Goal: Task Accomplishment & Management: Use online tool/utility

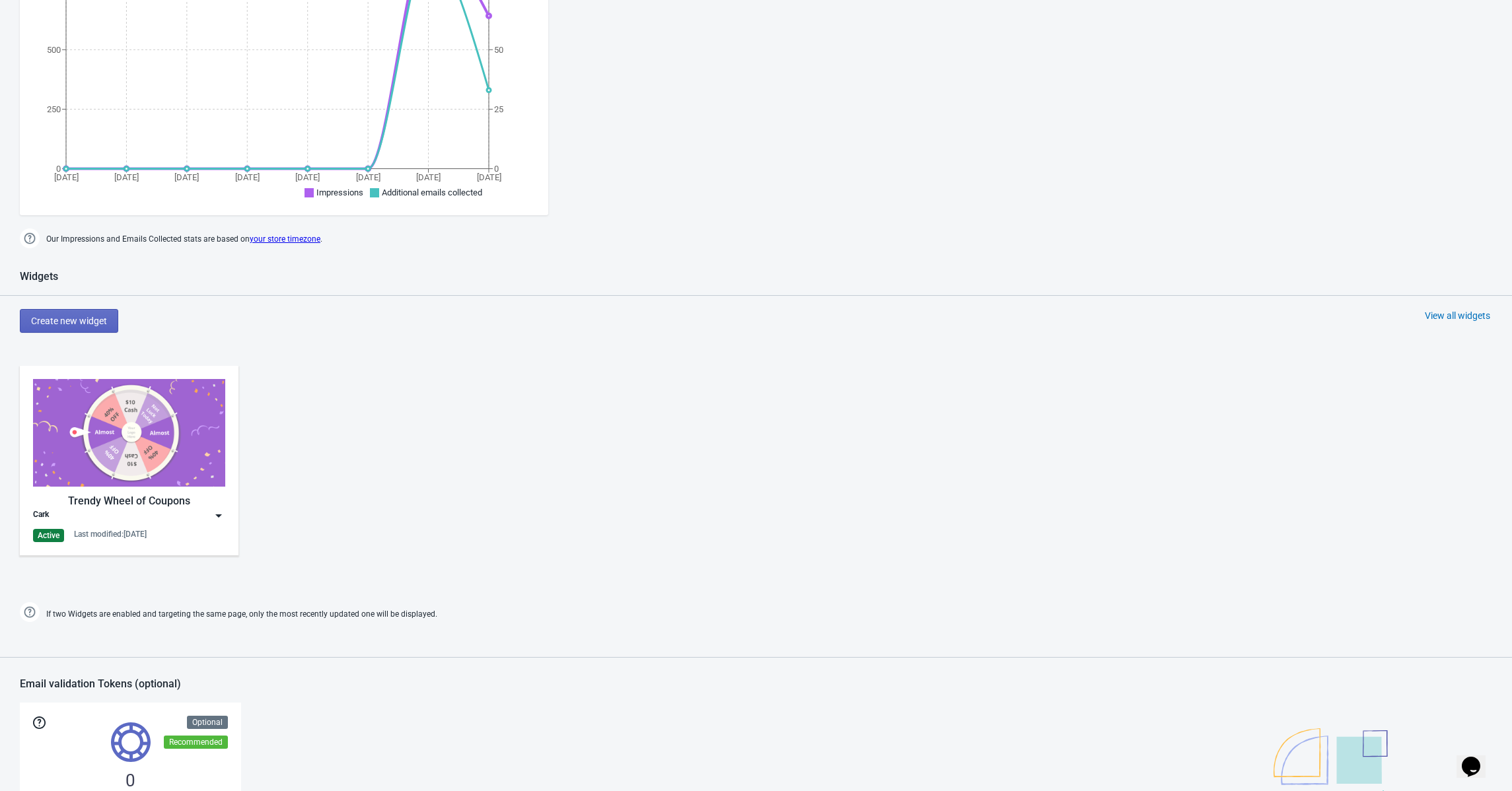
scroll to position [466, 0]
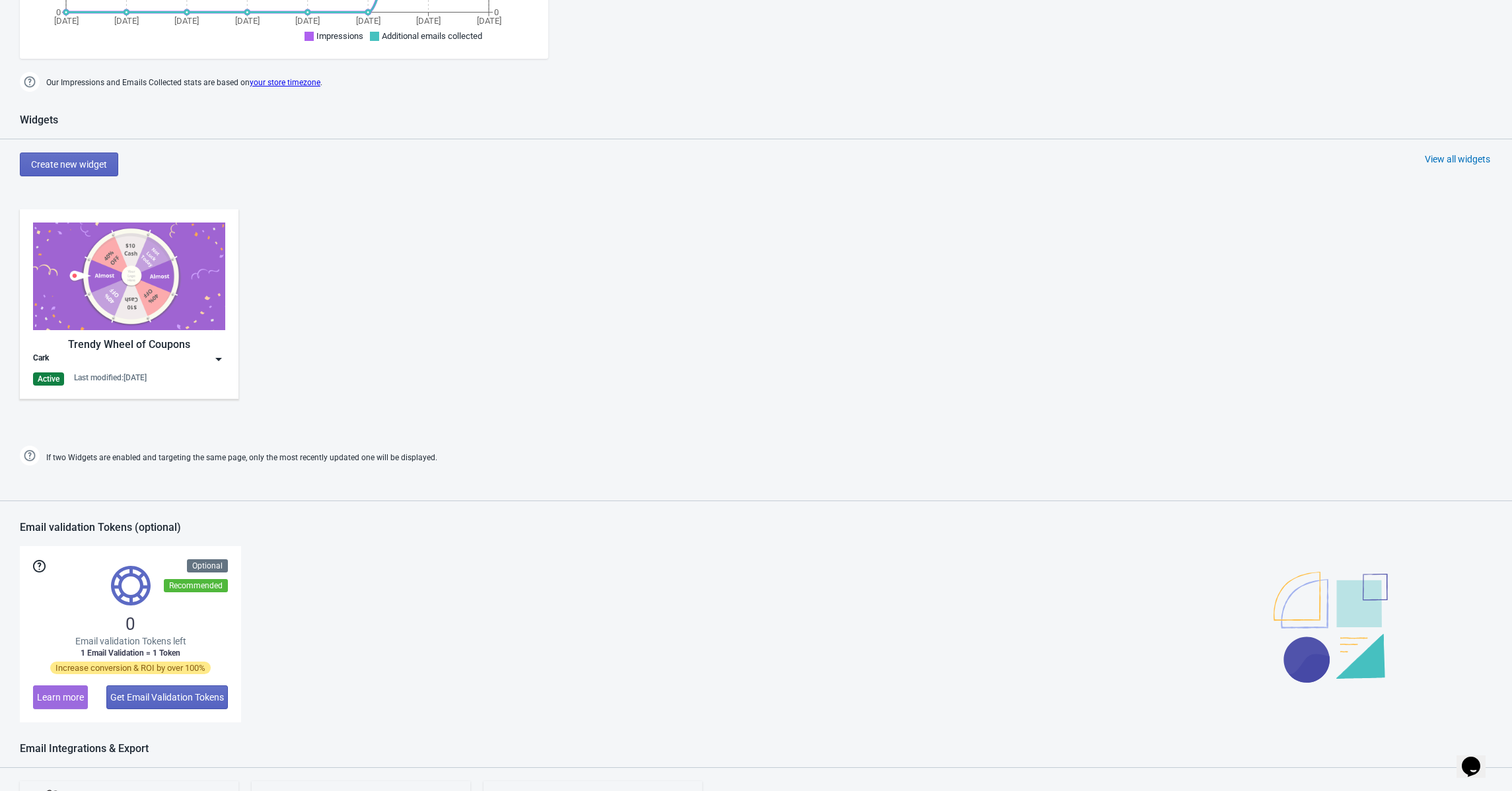
click at [142, 299] on img at bounding box center [128, 276] width 192 height 108
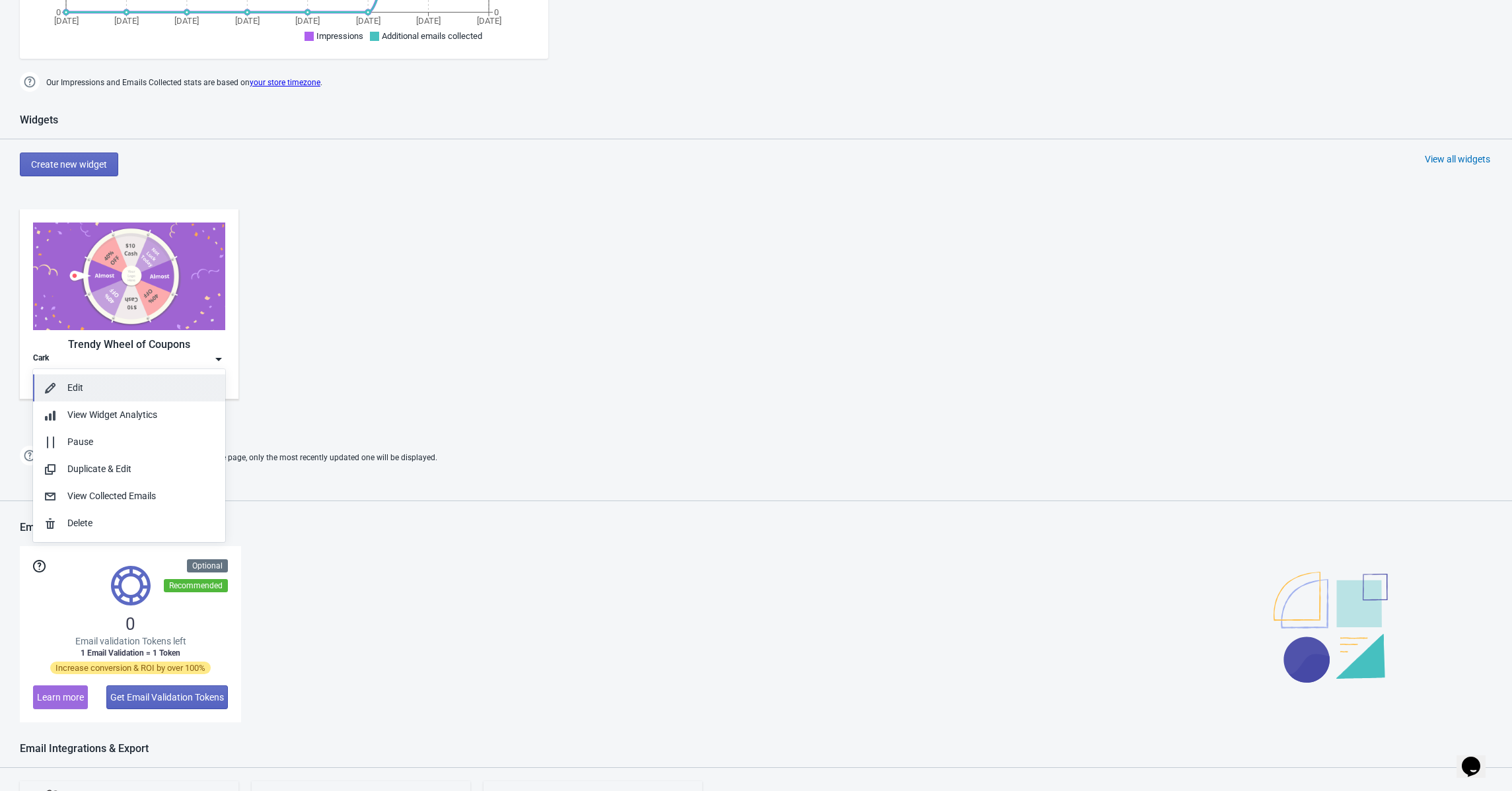
click at [141, 393] on div "Edit" at bounding box center [140, 389] width 147 height 14
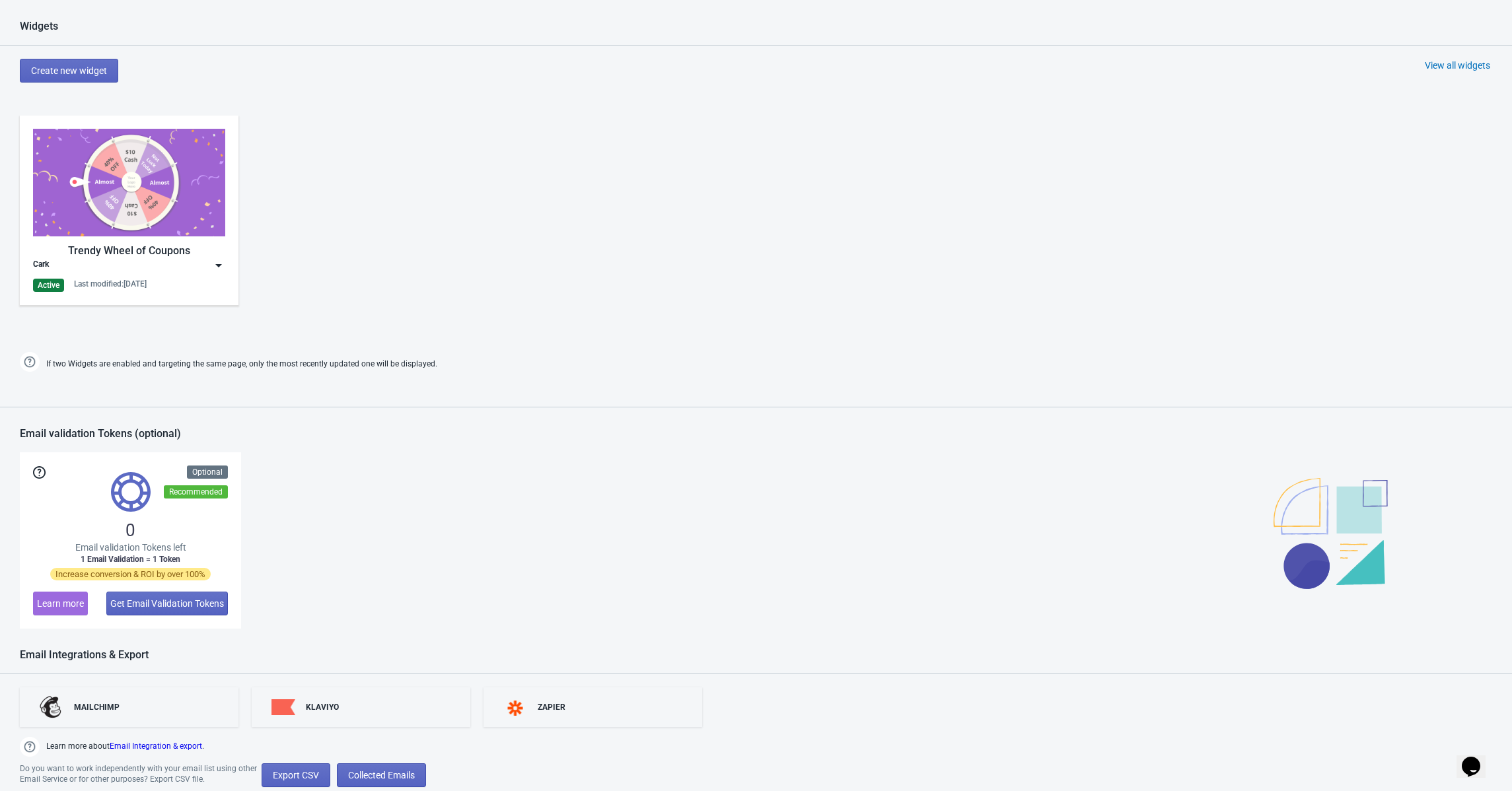
scroll to position [610, 0]
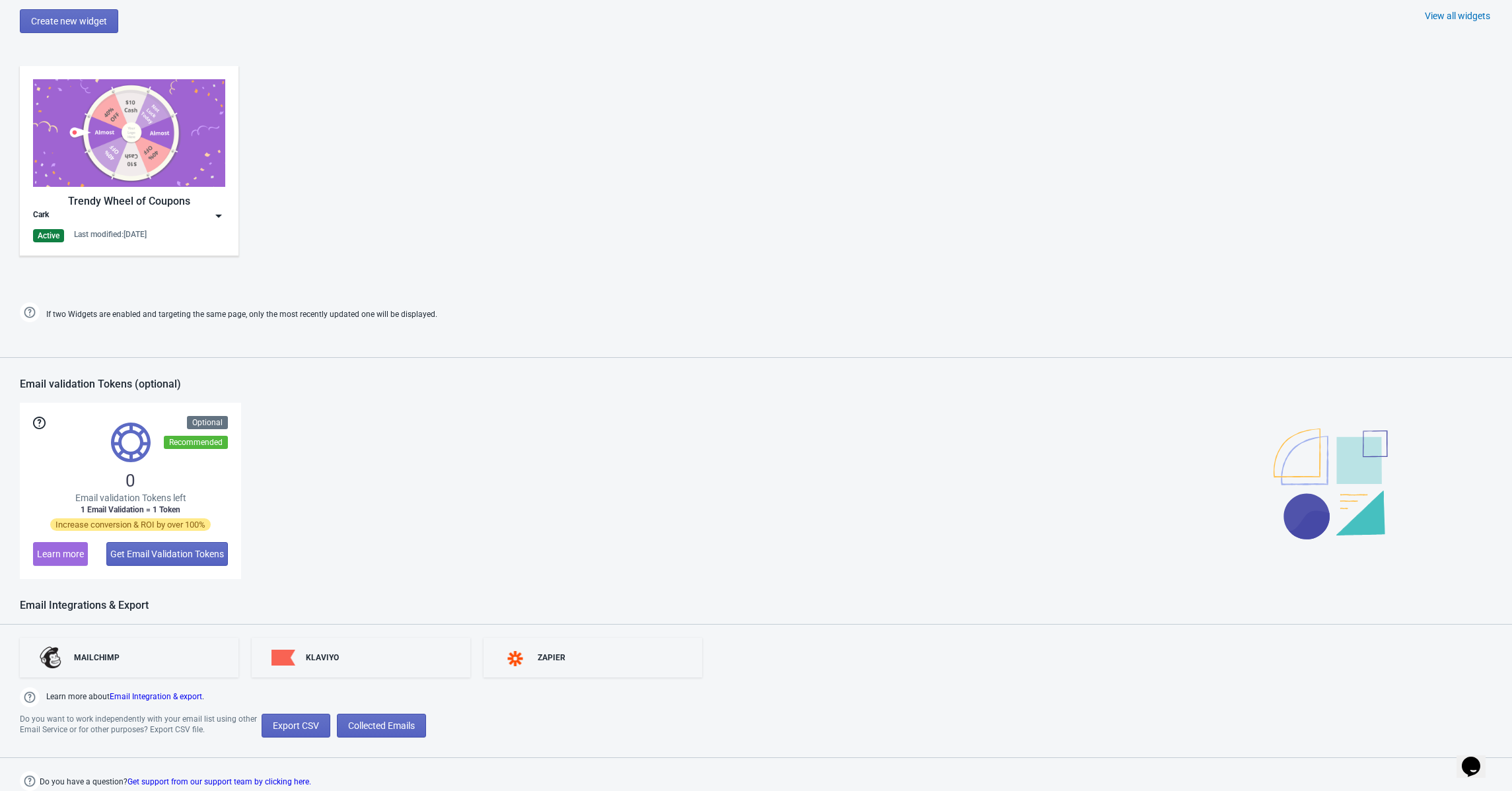
click at [130, 215] on div "Cark" at bounding box center [128, 215] width 192 height 13
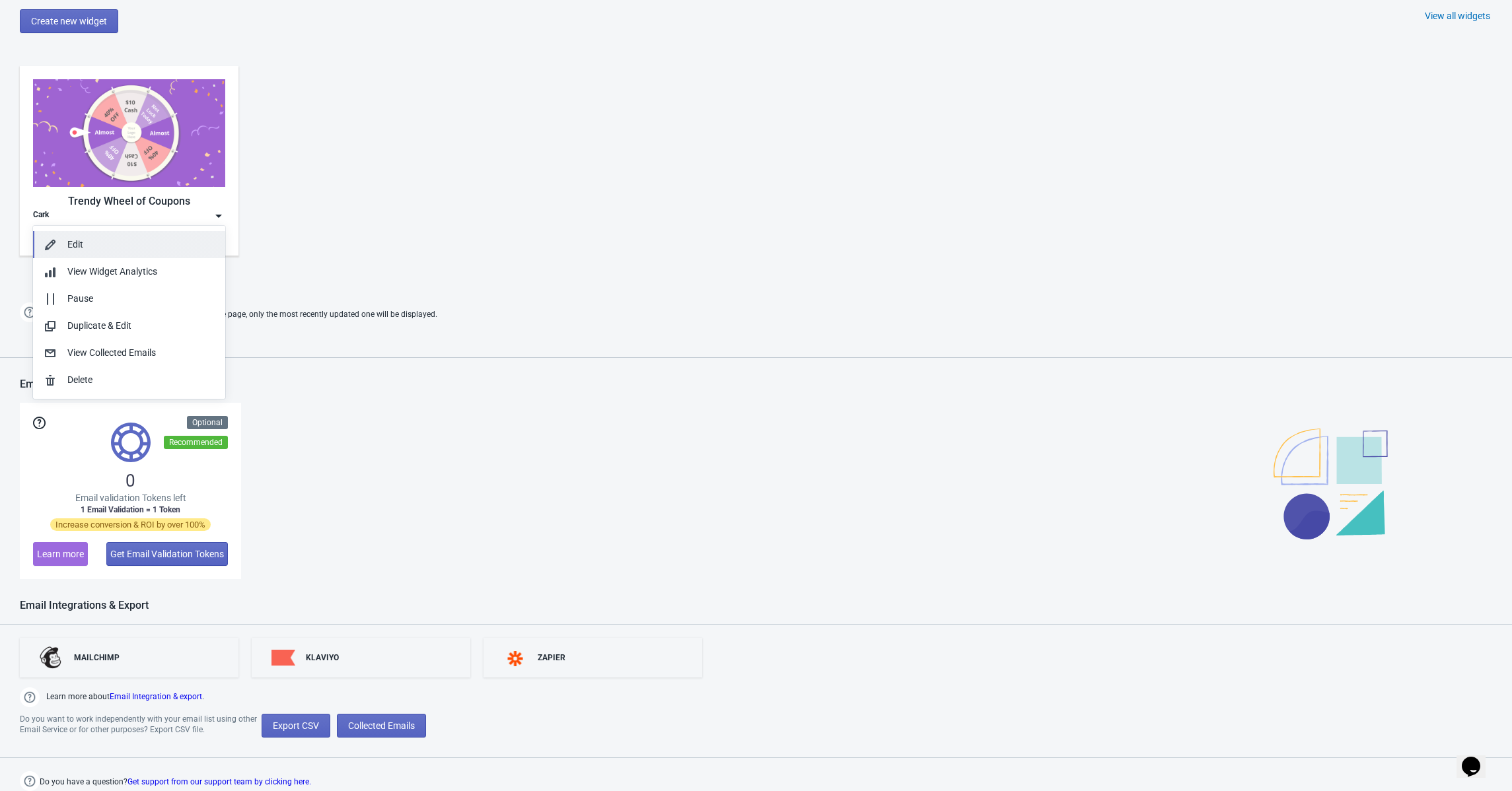
click at [93, 244] on div "Edit" at bounding box center [140, 245] width 147 height 14
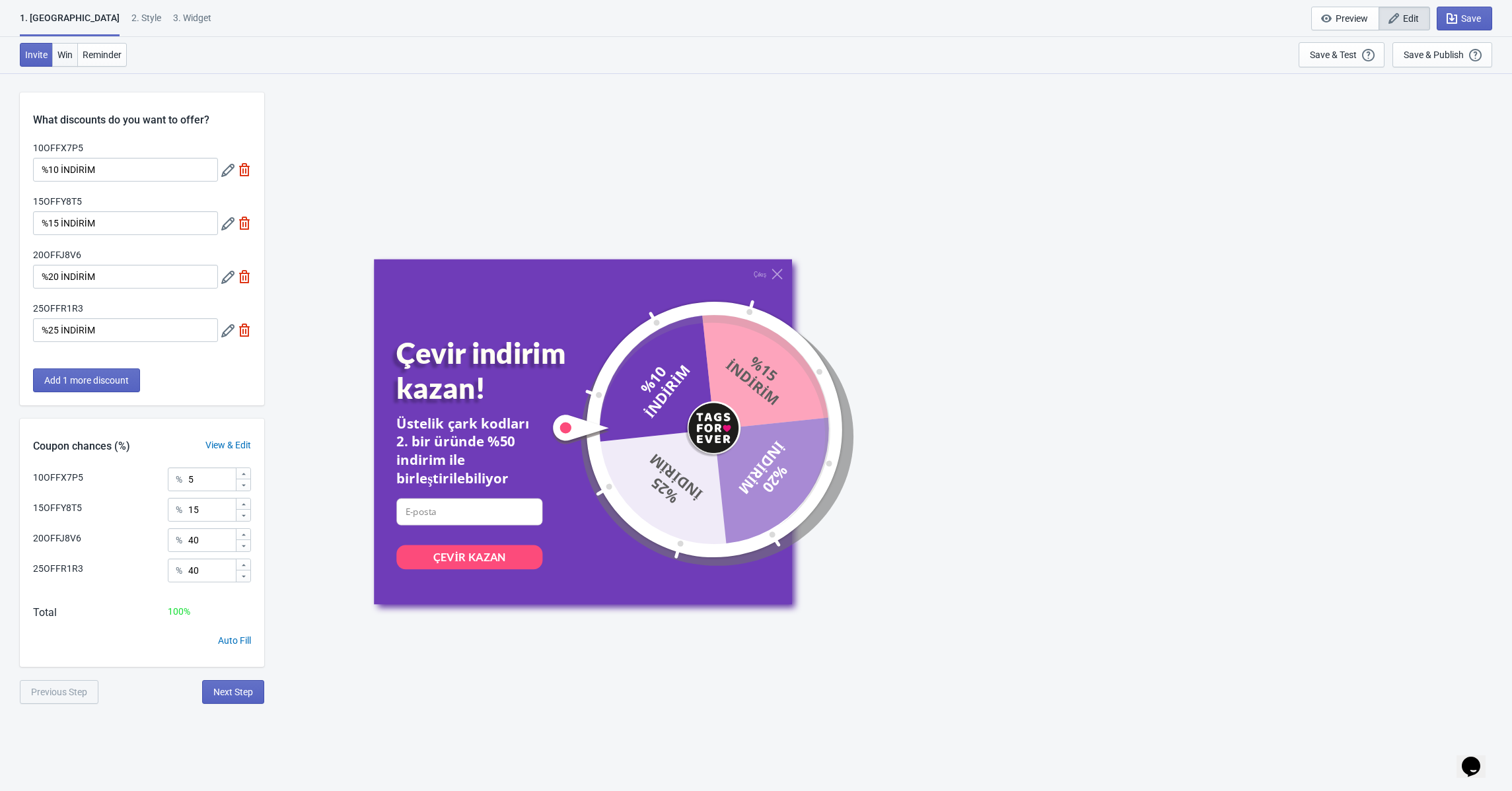
click at [57, 62] on button "Win" at bounding box center [65, 55] width 26 height 24
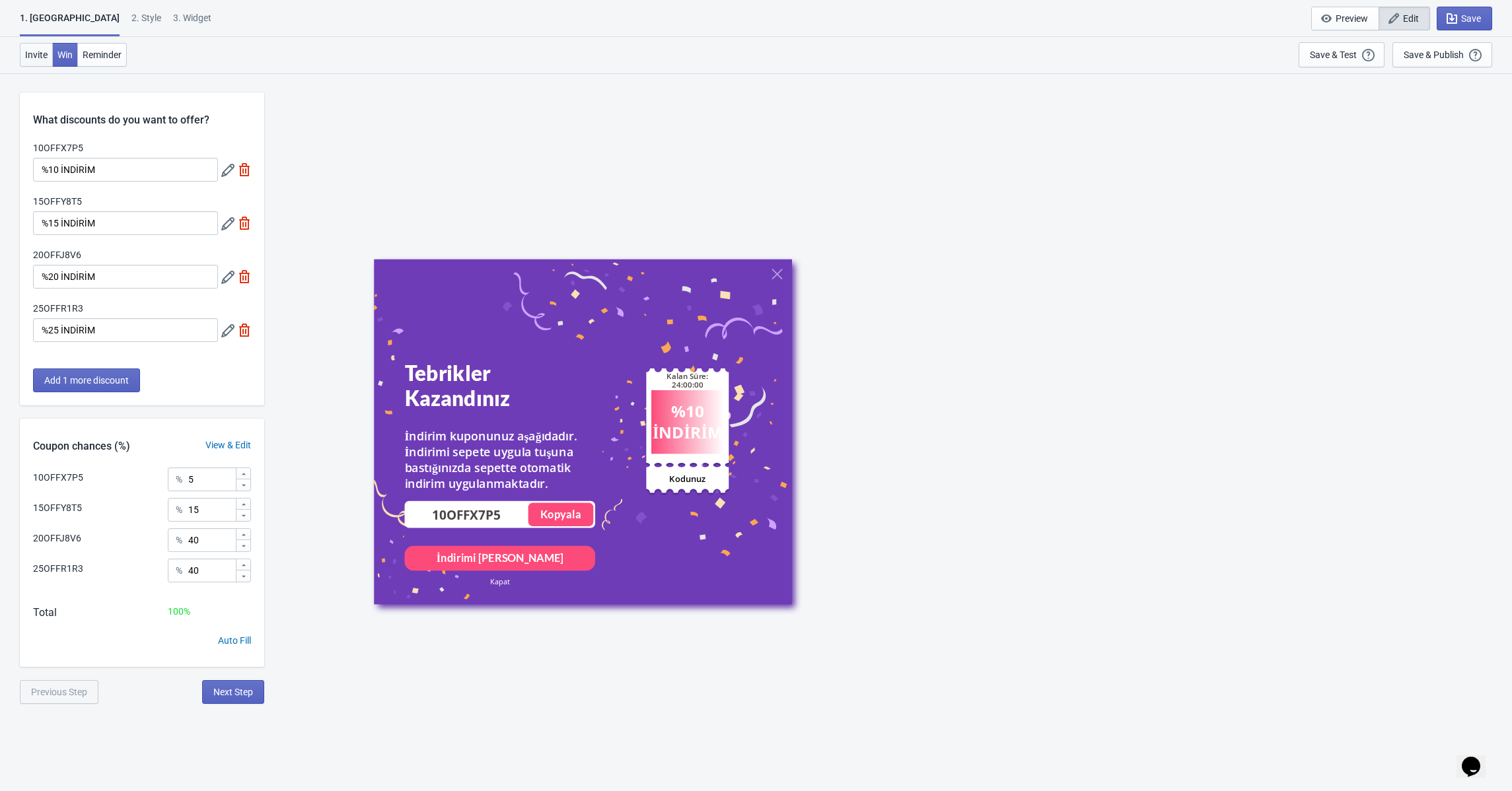
click at [36, 63] on button "Invite" at bounding box center [36, 55] width 33 height 24
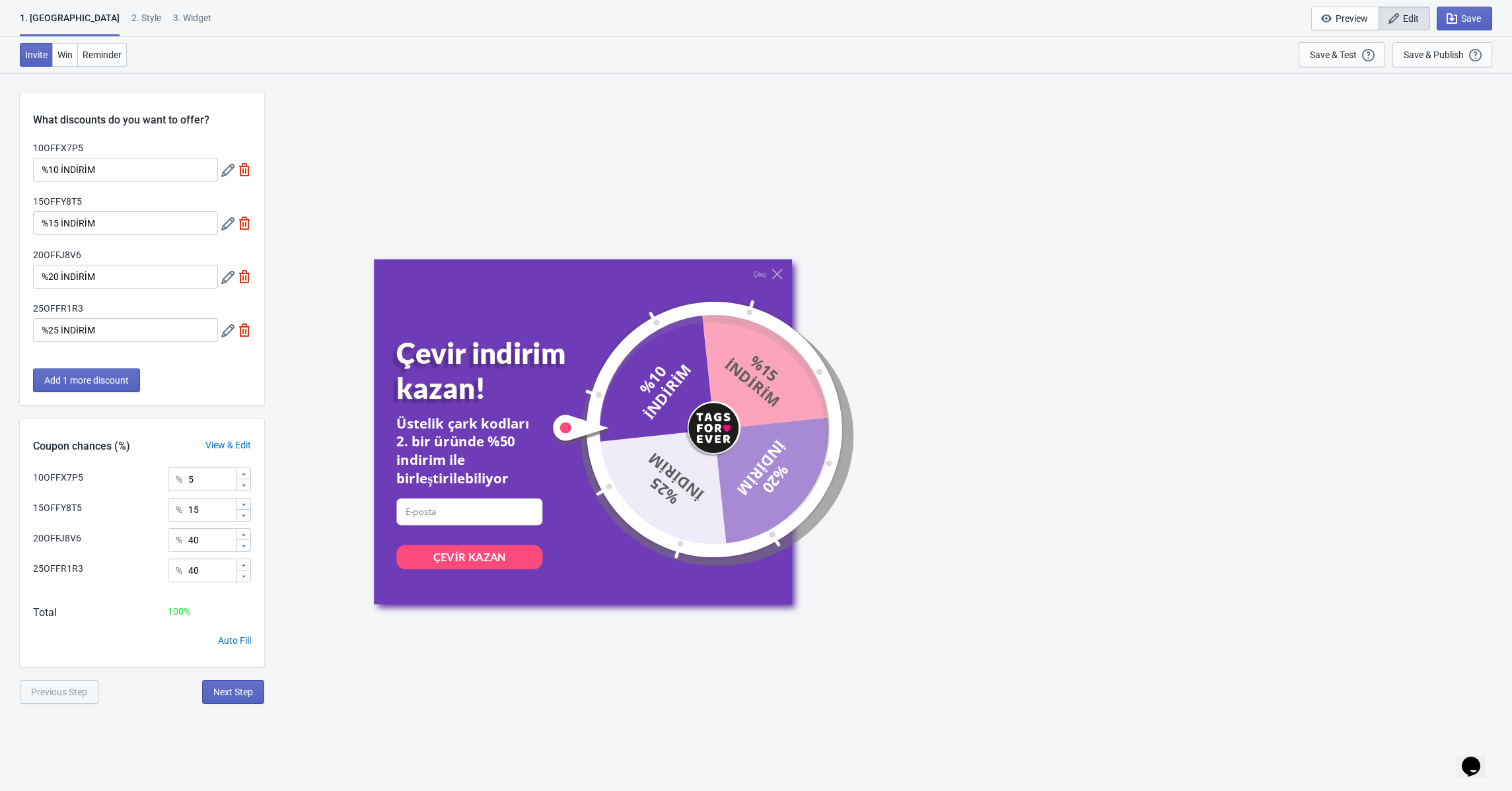
click at [131, 23] on div "2 . Style" at bounding box center [146, 22] width 30 height 23
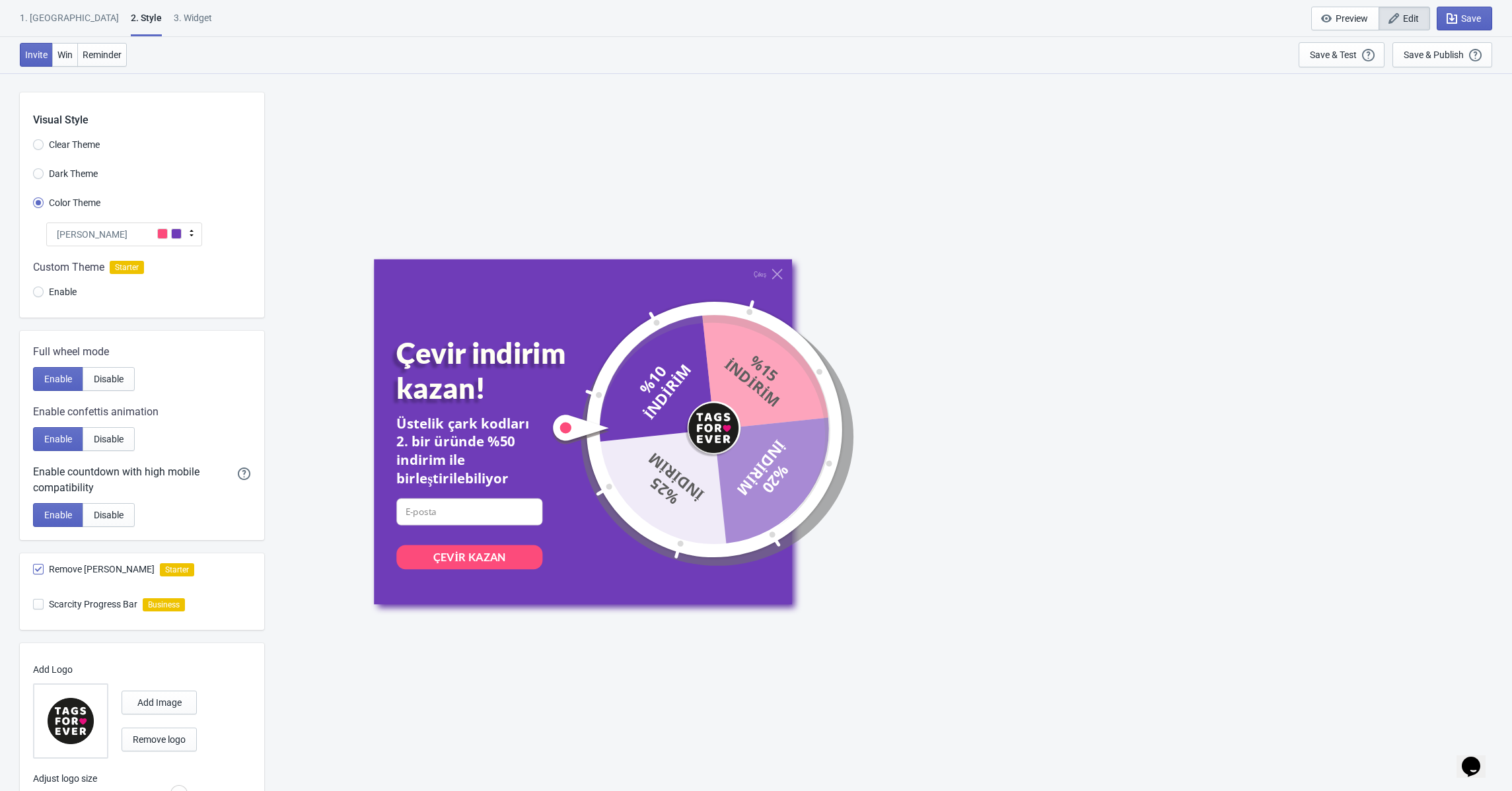
scroll to position [73, 0]
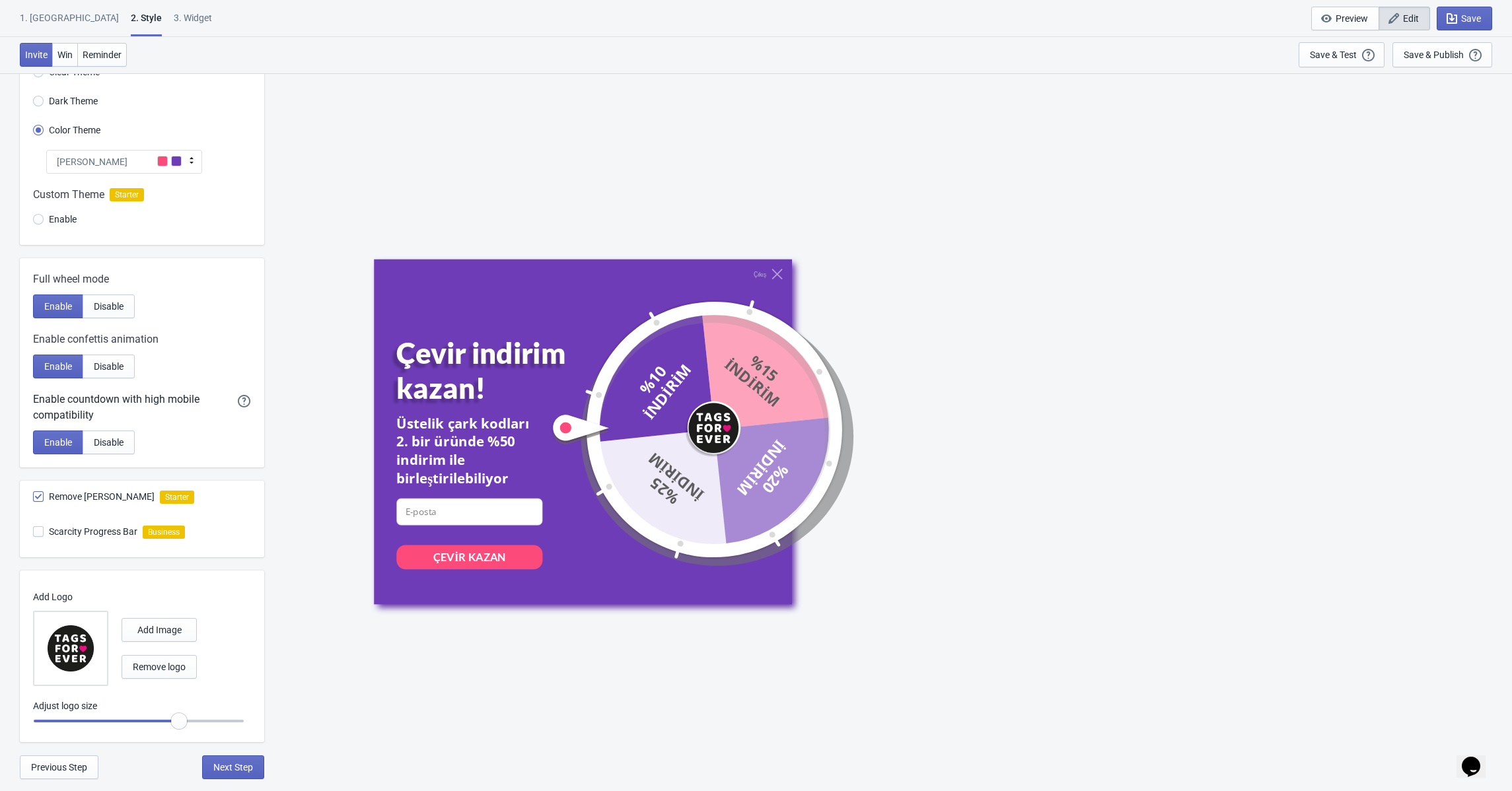
click at [174, 23] on div "3. Widget" at bounding box center [192, 22] width 38 height 23
select select "circle"
select select "bottom_right"
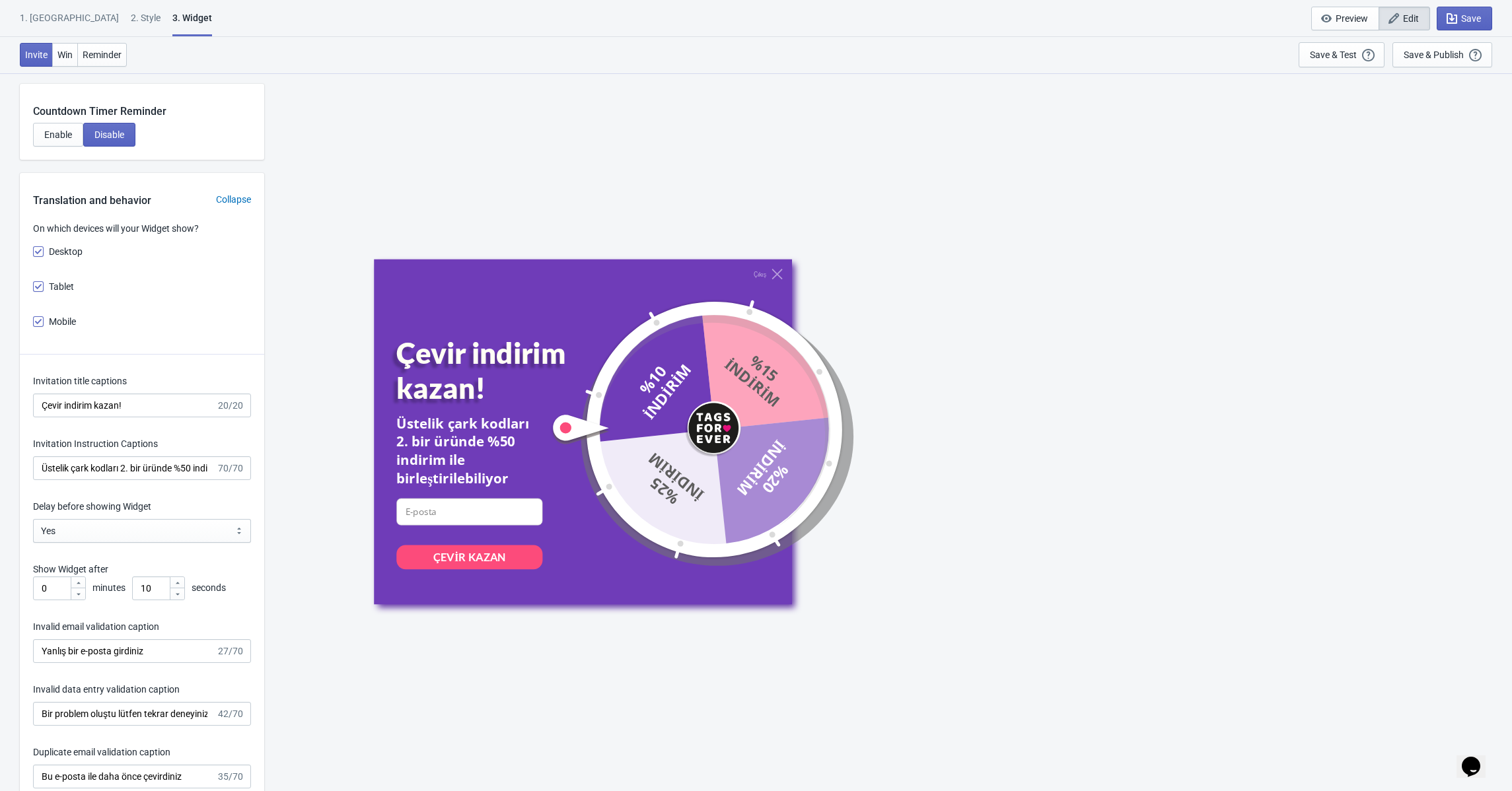
scroll to position [1668, 0]
drag, startPoint x: 159, startPoint y: 467, endPoint x: 125, endPoint y: 466, distance: 34.0
click at [125, 575] on div "0 minutes 10 seconds" at bounding box center [141, 587] width 218 height 24
type input "20"
click at [1469, 26] on button "Save" at bounding box center [1465, 19] width 55 height 24
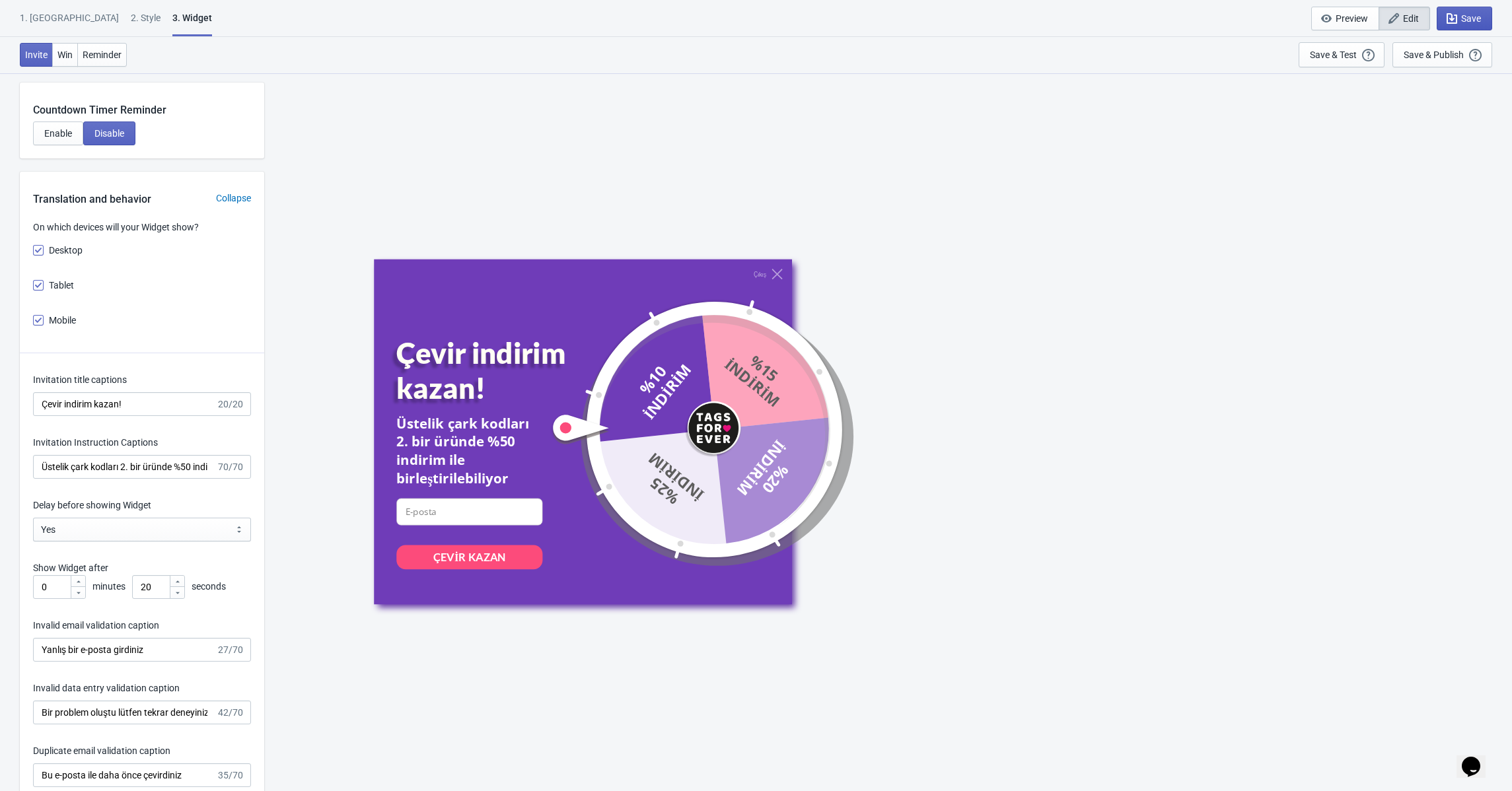
click at [1456, 15] on icon "button" at bounding box center [1452, 18] width 11 height 11
click at [1425, 51] on div "Save & Publish" at bounding box center [1433, 54] width 60 height 11
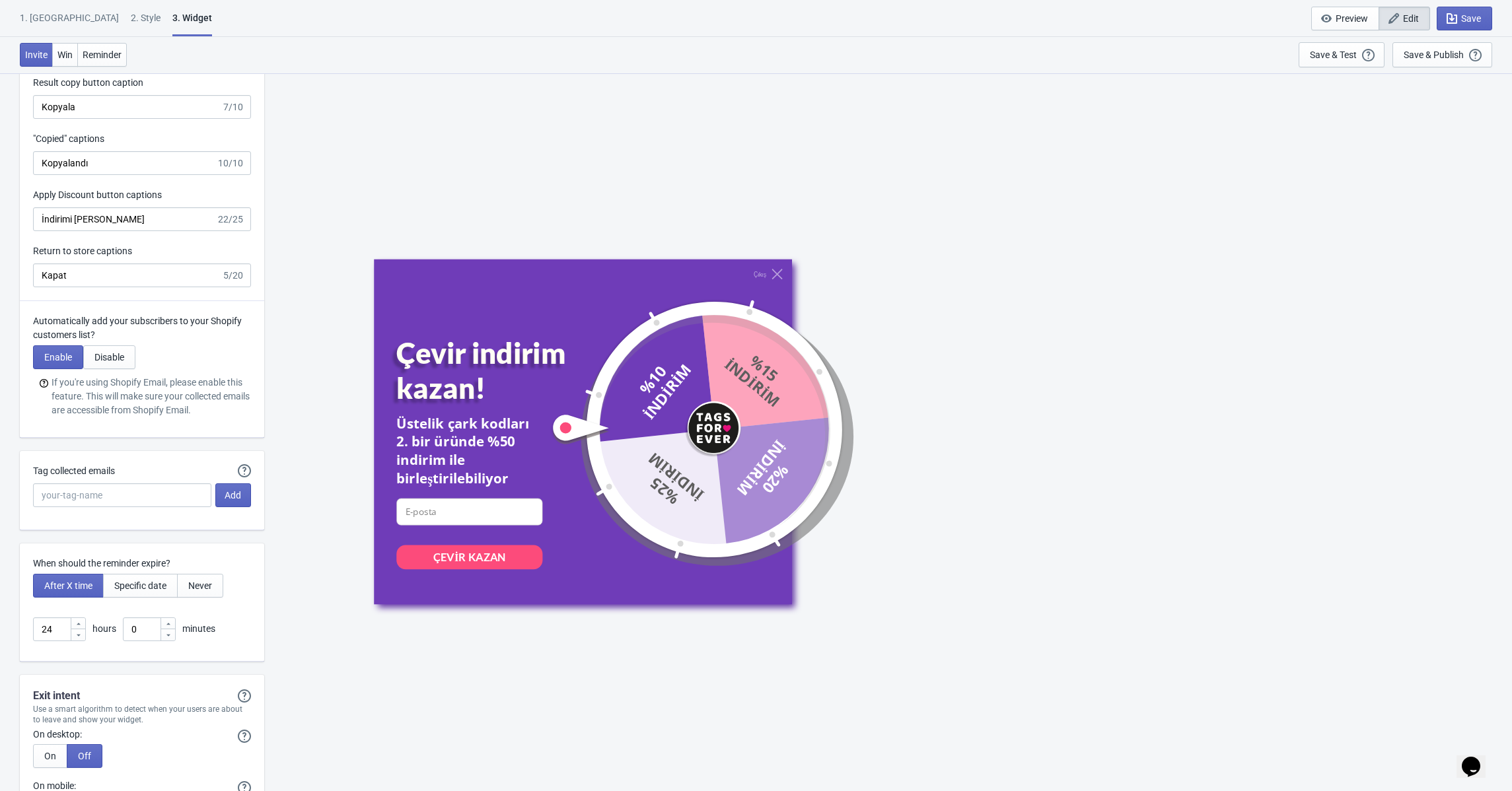
scroll to position [2909, 0]
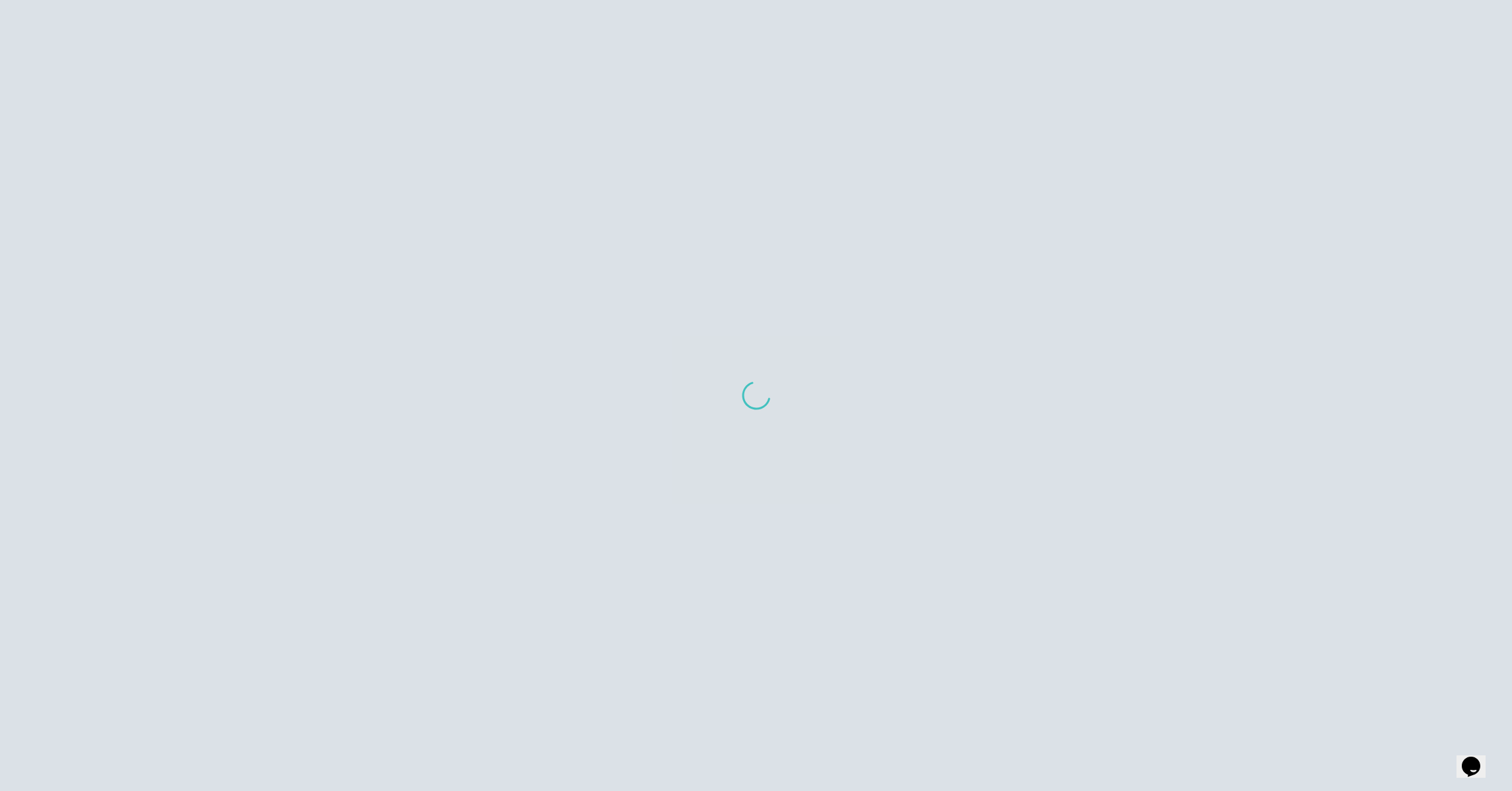
scroll to position [610, 0]
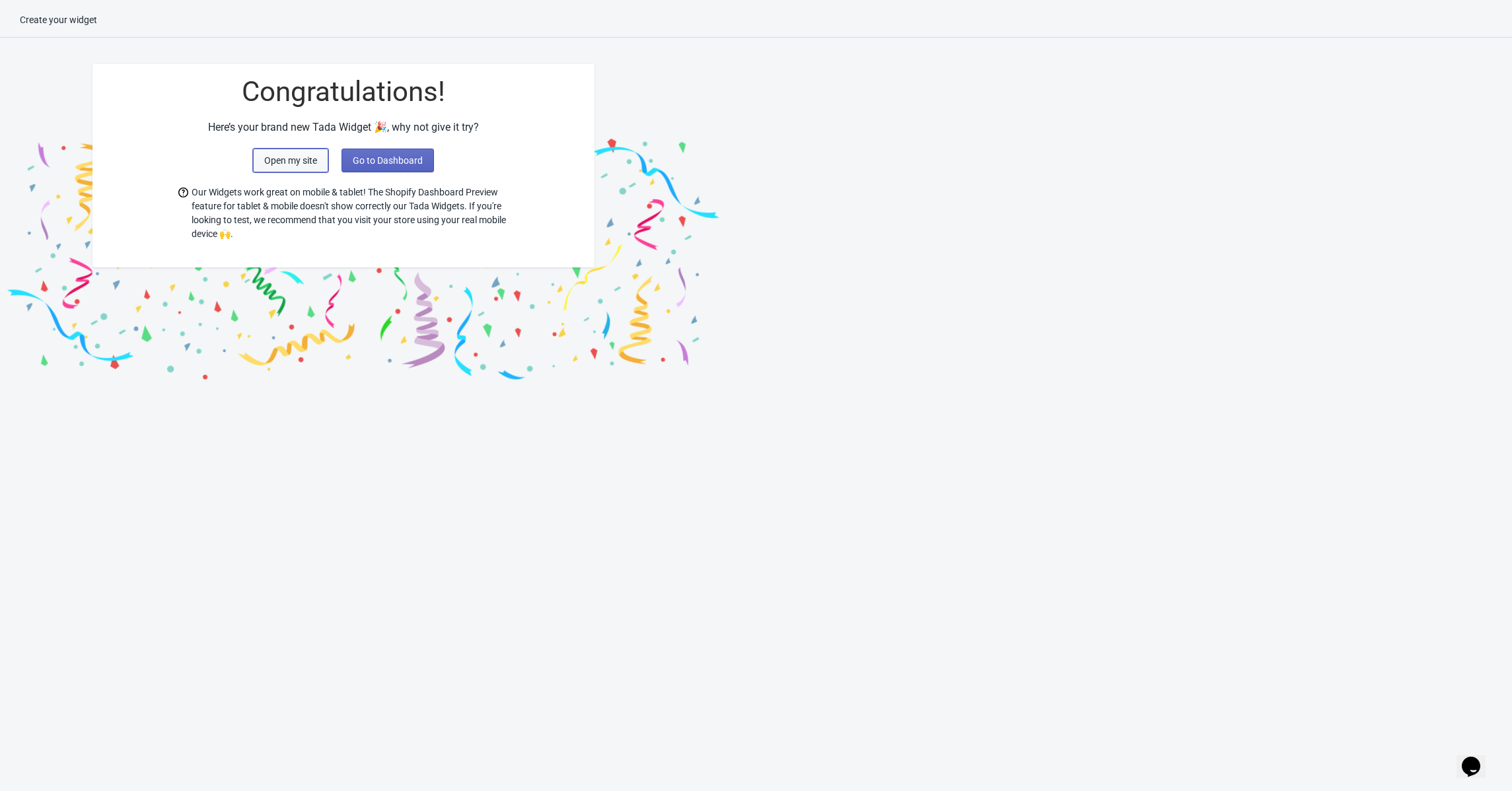
click at [275, 161] on span "Open my site" at bounding box center [291, 160] width 53 height 11
click at [297, 121] on div "Here’s your brand new Tada Widget 🎉, why not give it try?" at bounding box center [343, 127] width 502 height 16
click at [292, 169] on button "Open my site" at bounding box center [291, 161] width 75 height 24
click at [290, 162] on span "Open my site" at bounding box center [291, 160] width 53 height 11
click at [62, 25] on div "Create your widget" at bounding box center [756, 25] width 1512 height 25
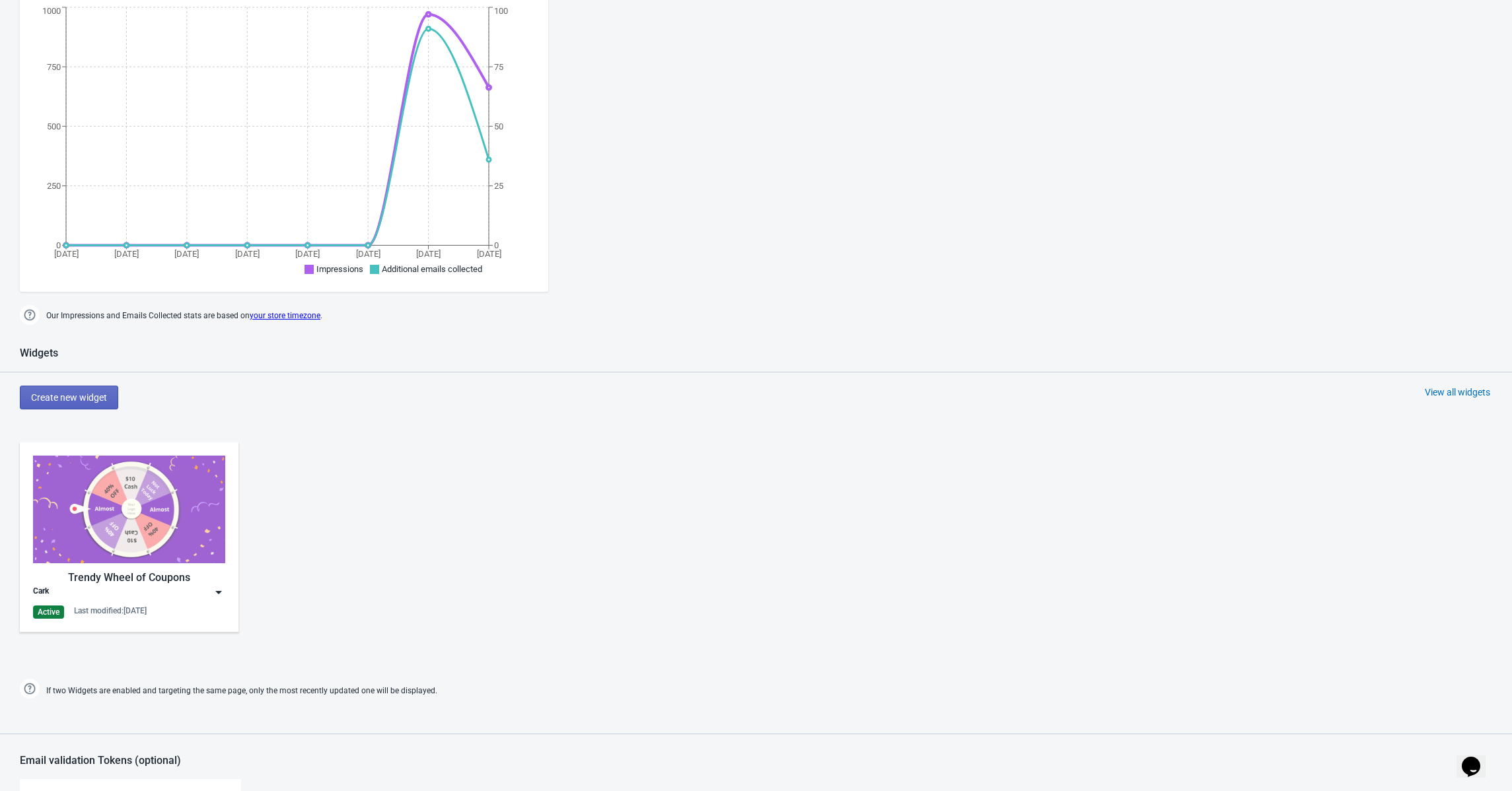
scroll to position [256, 0]
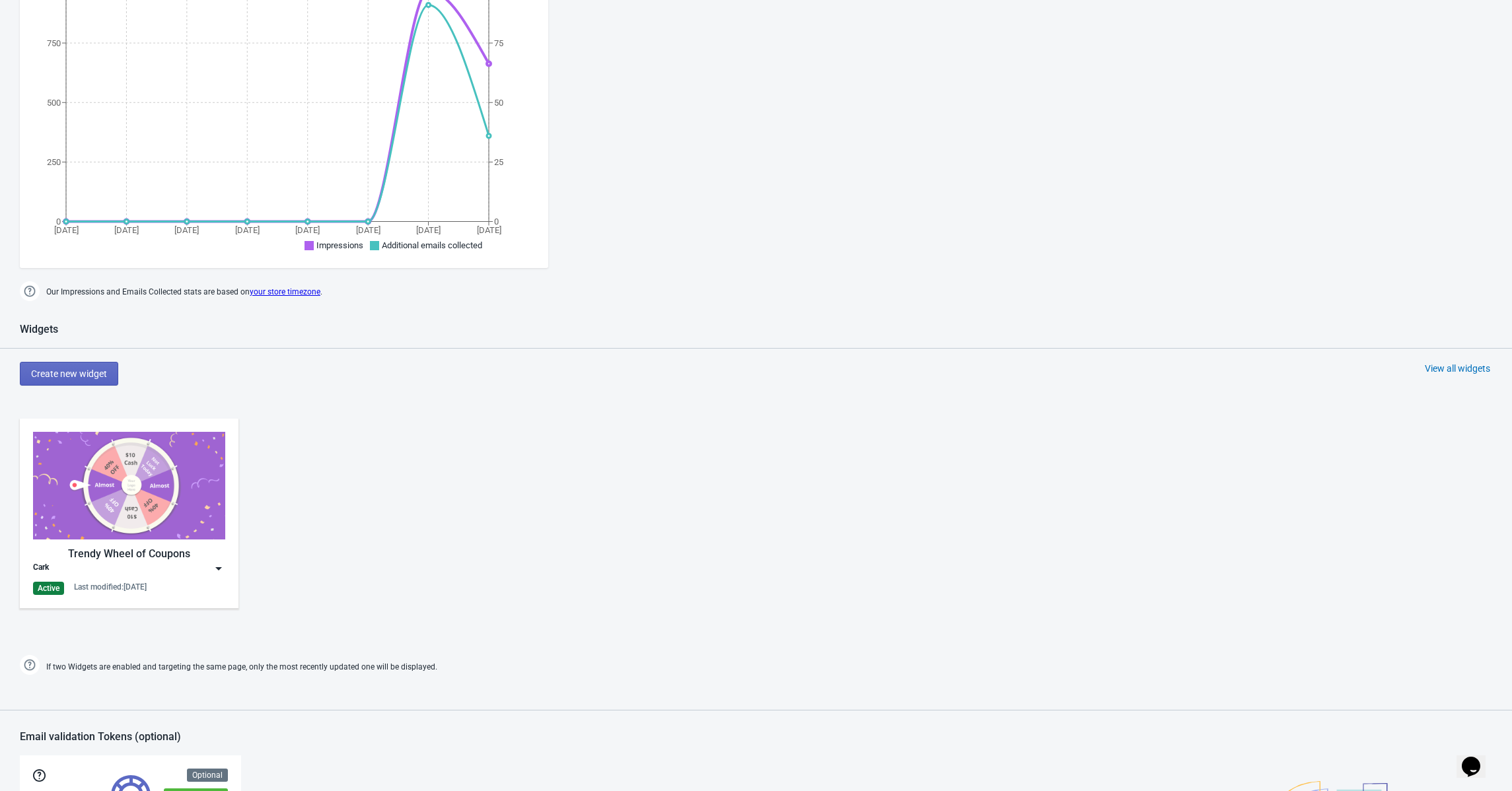
click at [106, 478] on img at bounding box center [128, 485] width 192 height 108
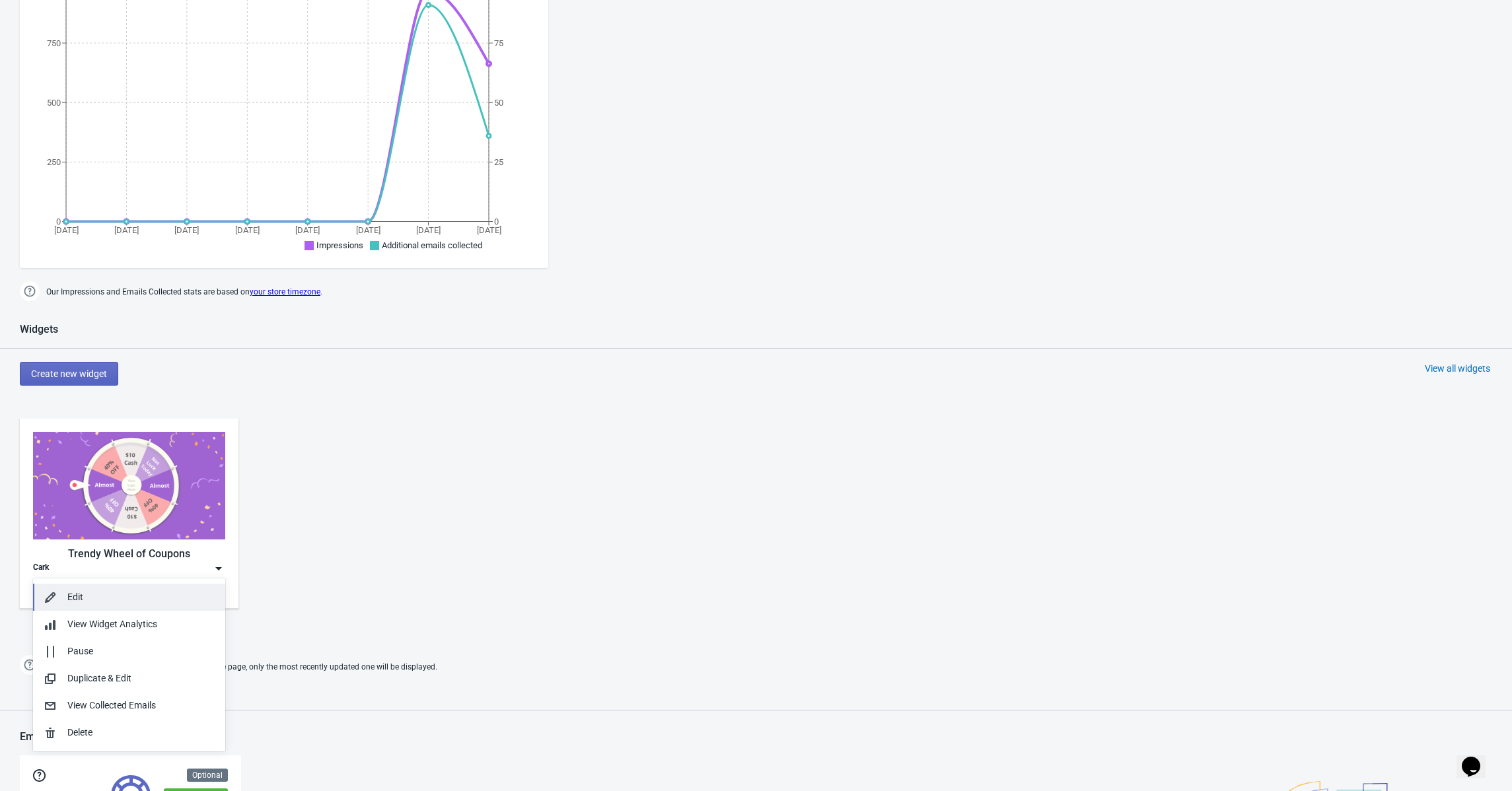
click at [111, 599] on div "Edit" at bounding box center [140, 598] width 147 height 14
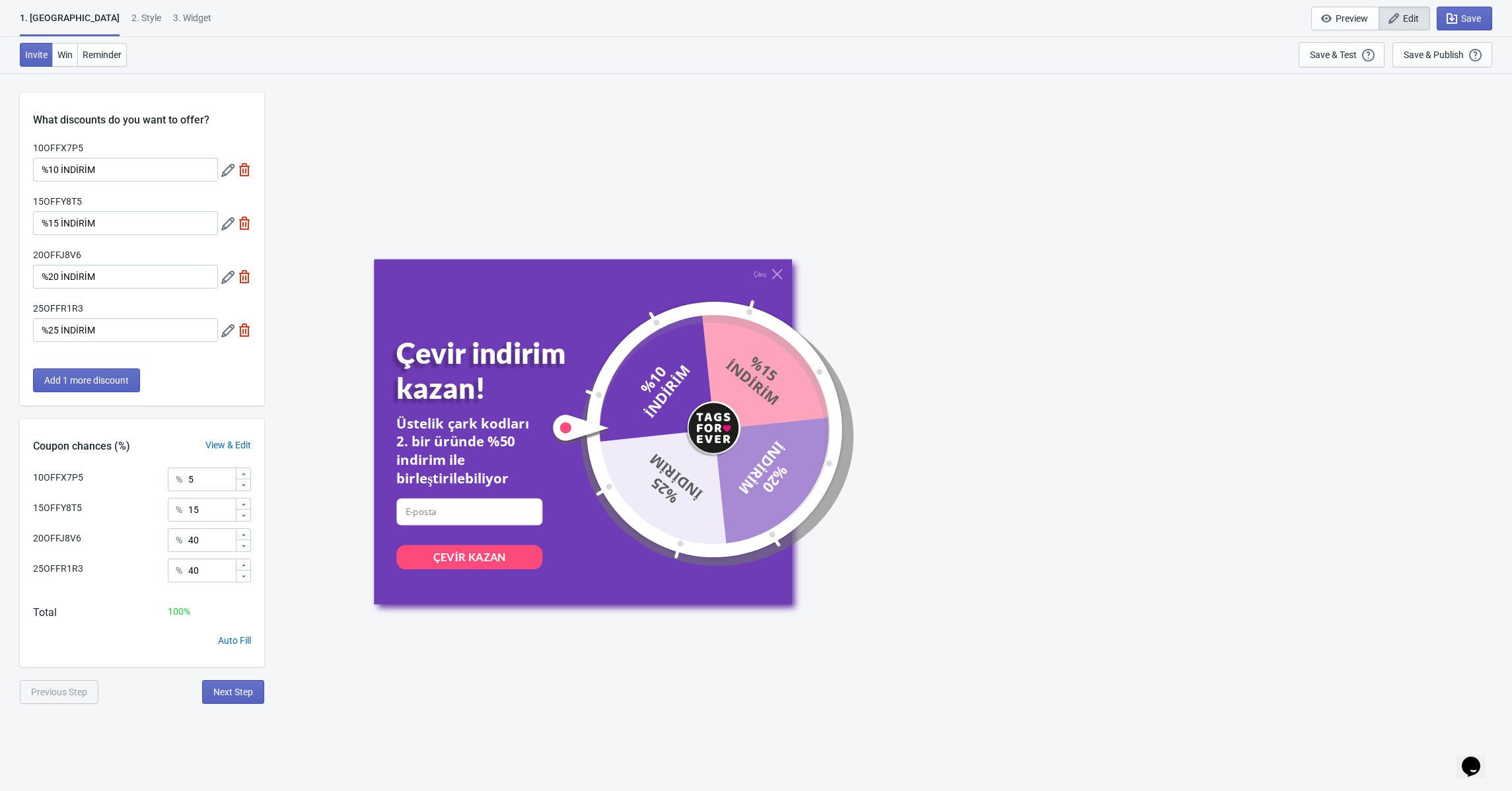
scroll to position [73, 0]
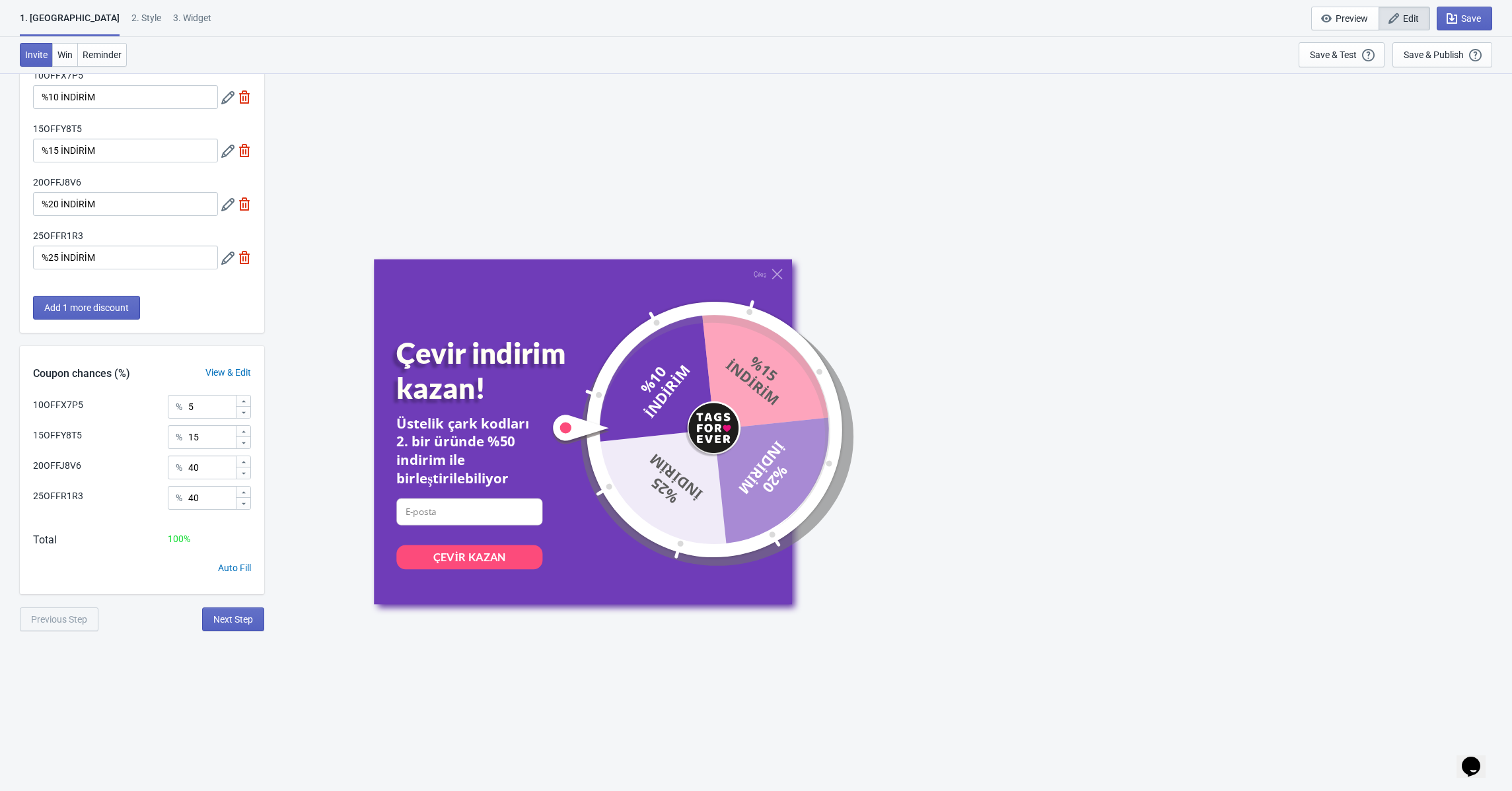
click at [174, 27] on div "3. Widget" at bounding box center [192, 22] width 38 height 23
select select "circle"
select select "bottom_right"
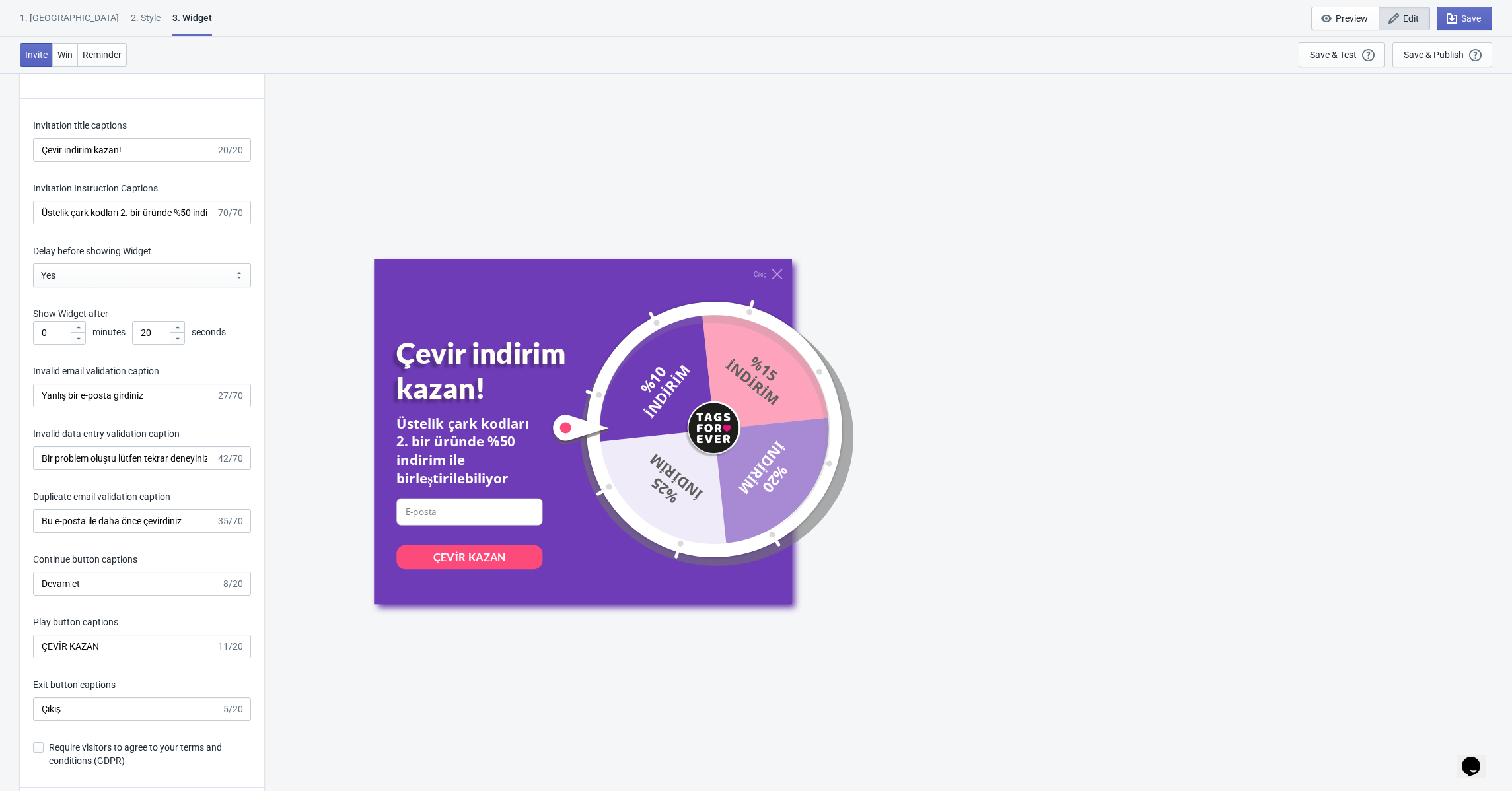
scroll to position [1800, 0]
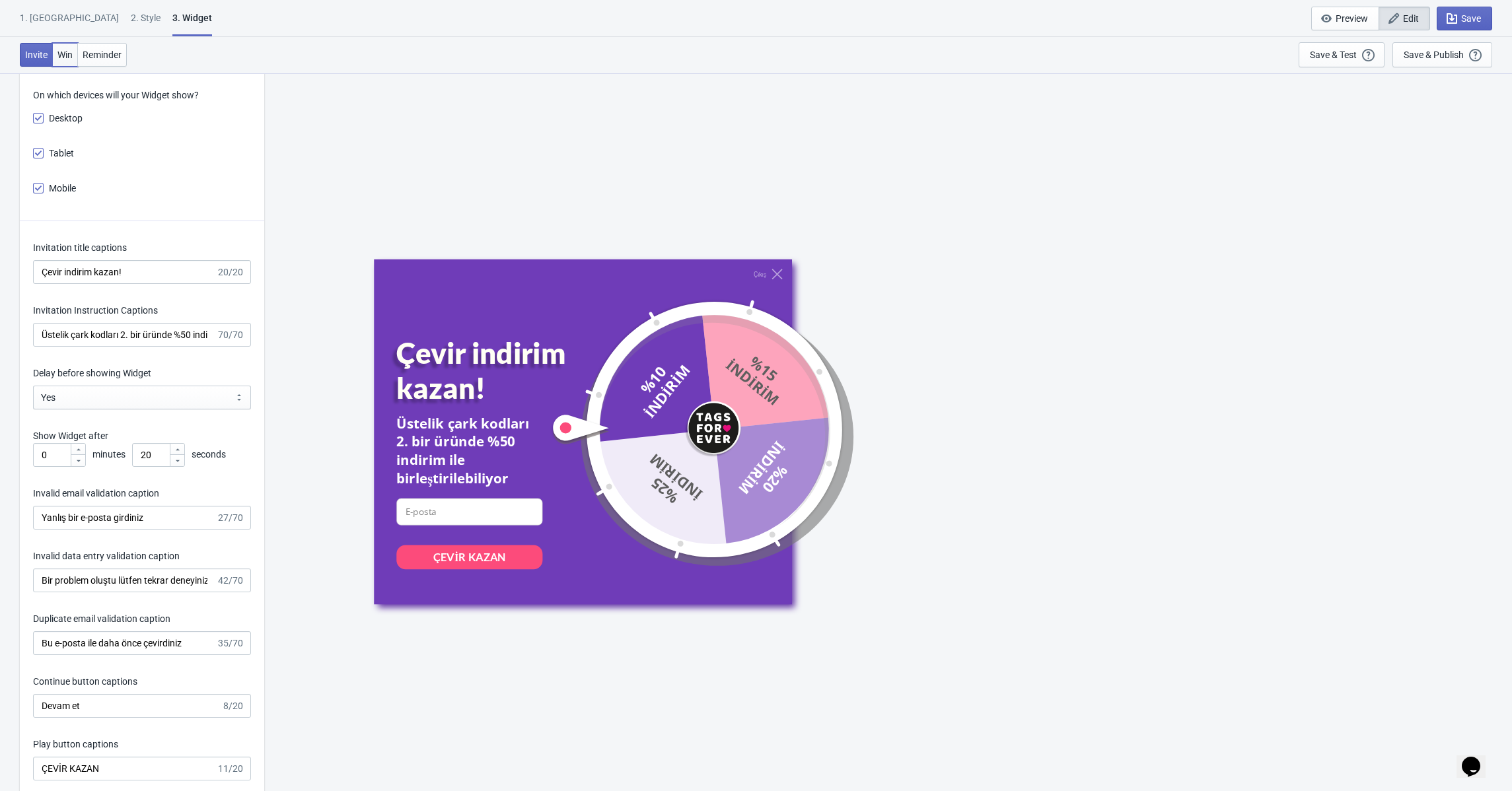
click at [60, 61] on button "Win" at bounding box center [65, 55] width 26 height 24
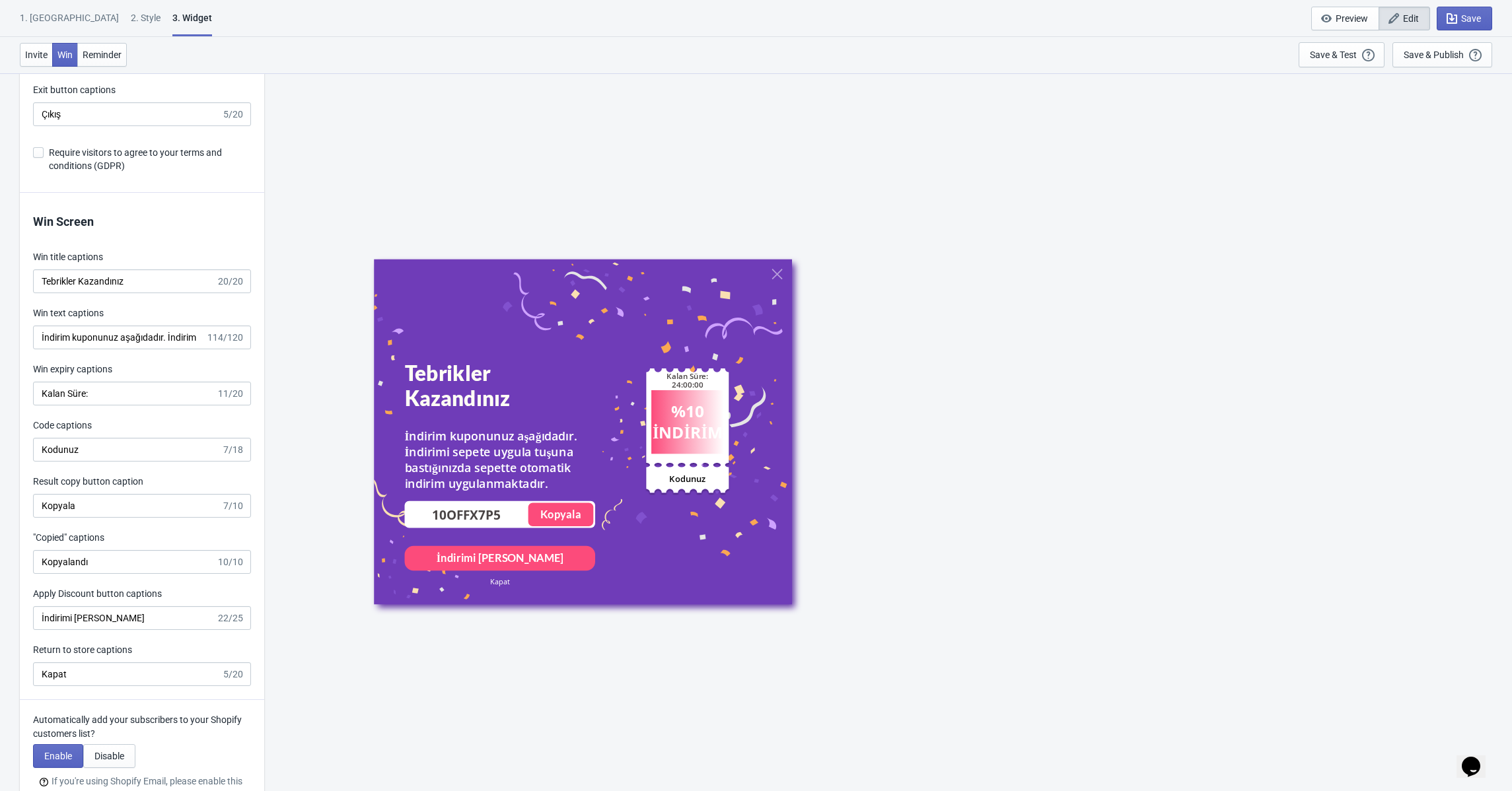
scroll to position [2522, 0]
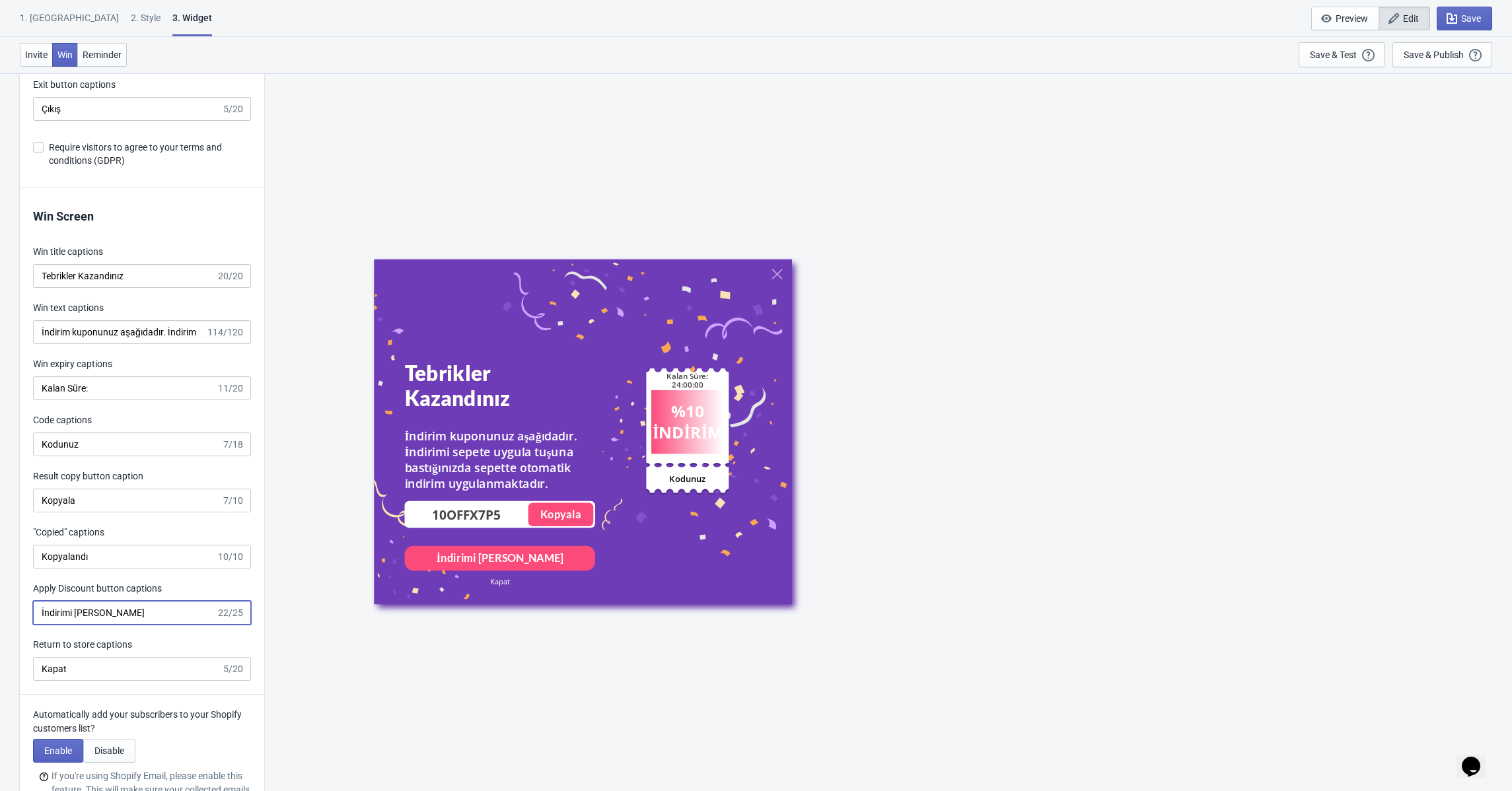
click at [131, 620] on input "İndirimi [PERSON_NAME]" at bounding box center [124, 613] width 183 height 24
type input "Tıkla indirim uygulansın"
click at [1468, 19] on span "Save" at bounding box center [1472, 18] width 20 height 11
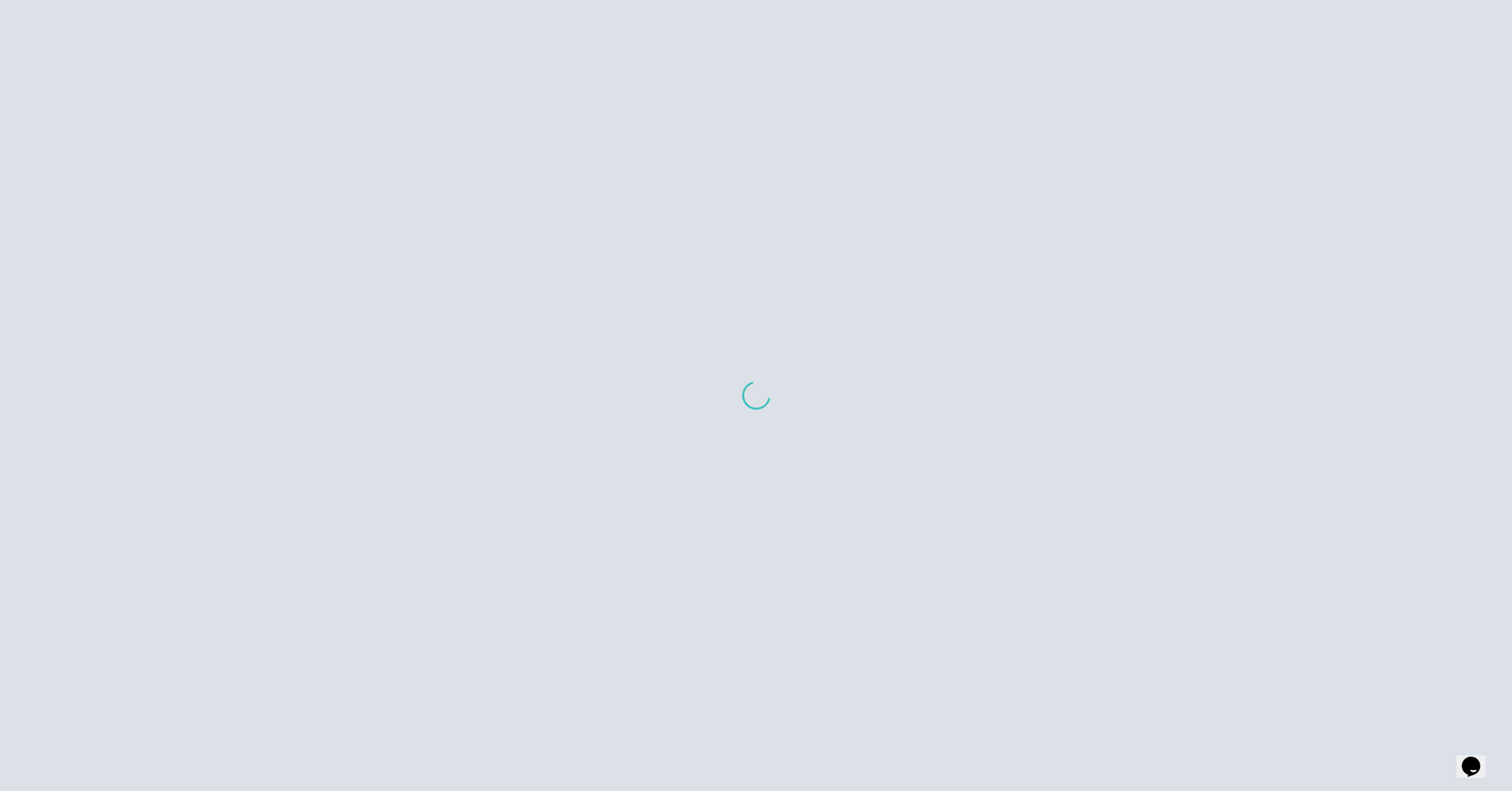
scroll to position [610, 0]
